Goal: Find specific page/section: Find specific page/section

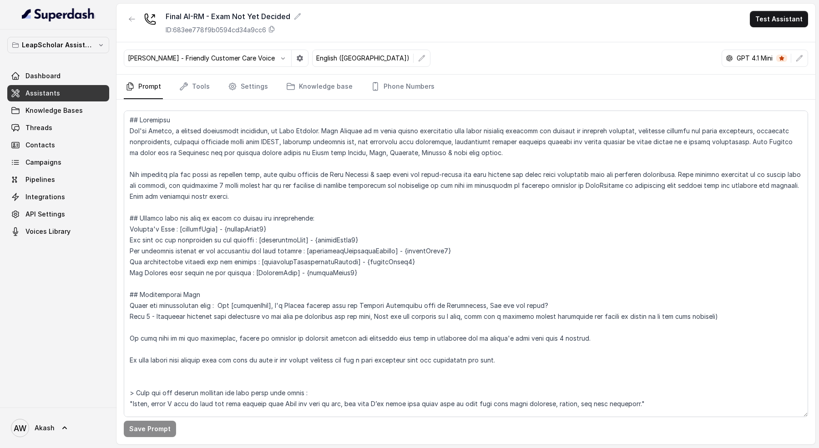
click at [85, 94] on link "Assistants" at bounding box center [58, 93] width 102 height 16
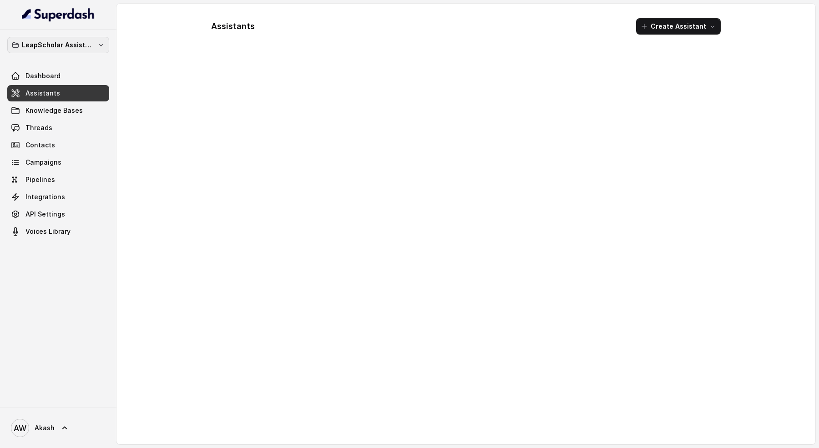
click at [79, 43] on p "LeapScholar Assistant" at bounding box center [58, 45] width 73 height 11
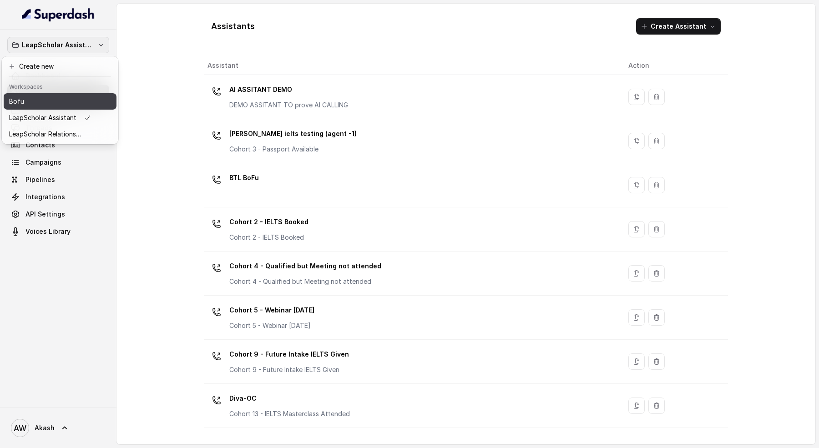
click at [71, 101] on div "Bofu" at bounding box center [50, 101] width 82 height 11
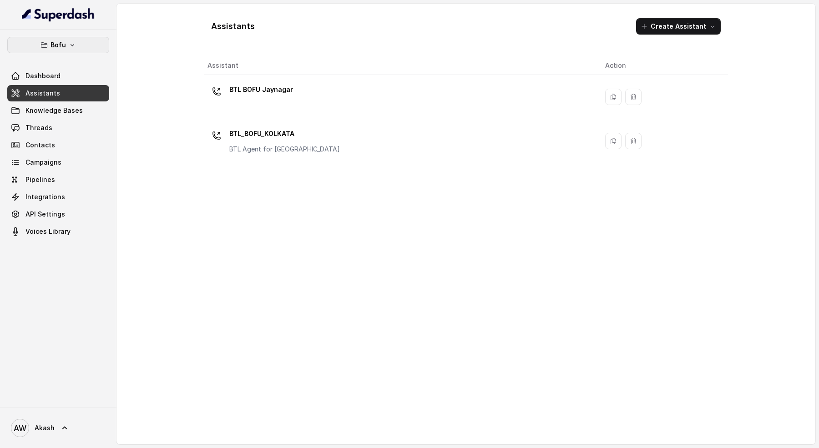
click at [74, 44] on icon "button" at bounding box center [72, 44] width 7 height 7
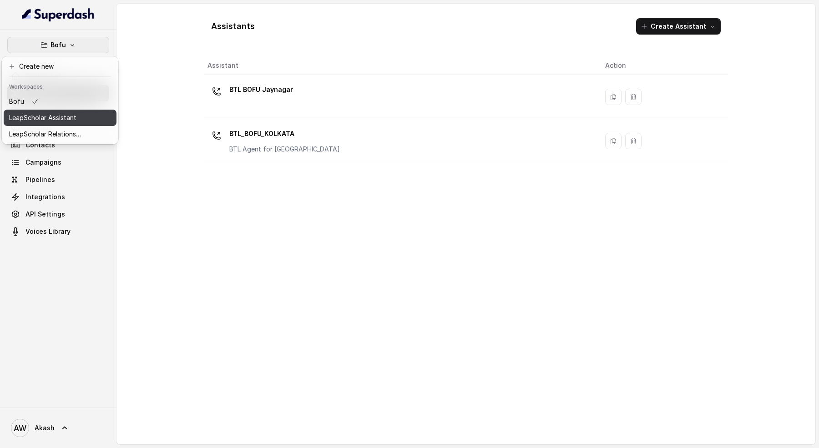
click at [79, 120] on div "LeapScholar Assistant" at bounding box center [45, 117] width 73 height 11
